Goal: Transaction & Acquisition: Purchase product/service

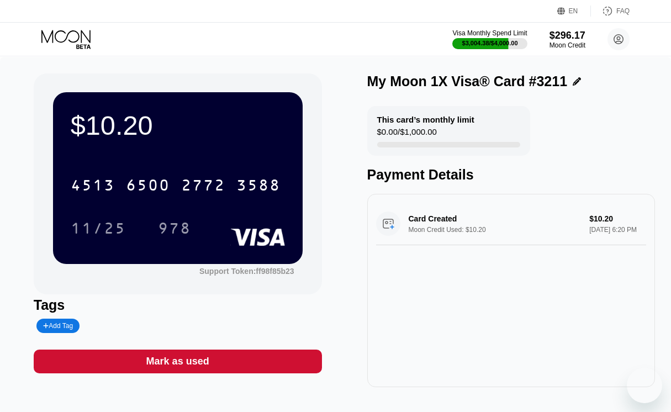
click at [50, 39] on icon at bounding box center [66, 39] width 51 height 19
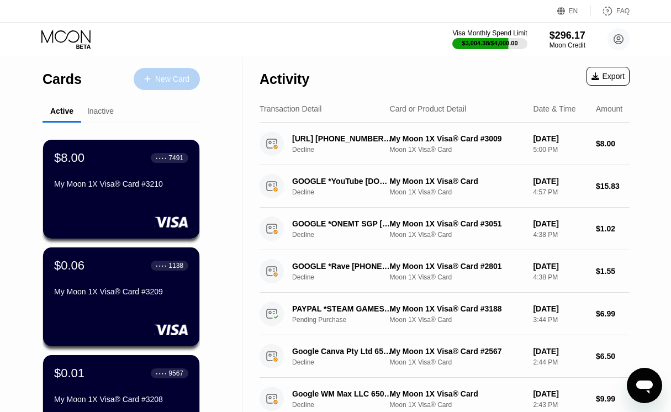
click at [197, 86] on div "New Card" at bounding box center [167, 79] width 66 height 22
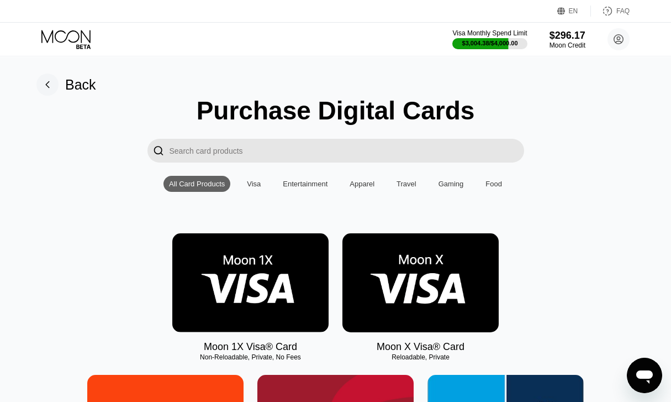
click at [214, 280] on img at bounding box center [250, 282] width 156 height 99
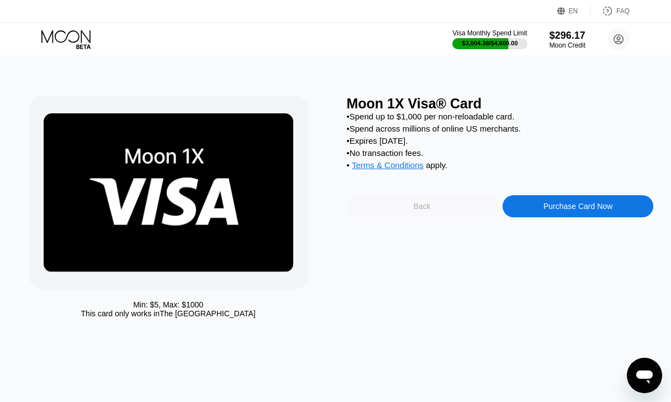
drag, startPoint x: 487, startPoint y: 210, endPoint x: 512, endPoint y: 210, distance: 25.4
click at [496, 210] on div "Back" at bounding box center [422, 206] width 151 height 22
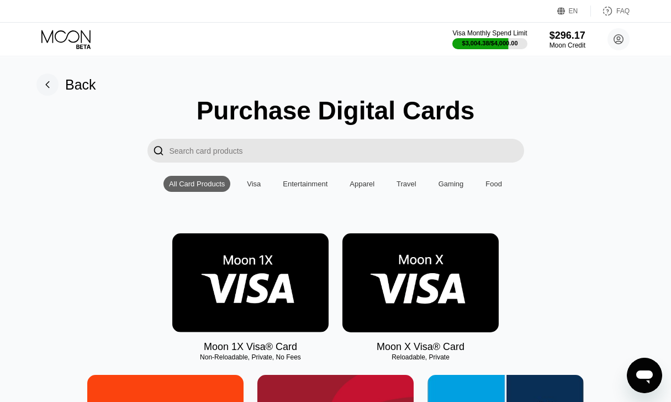
click at [197, 352] on div "Moon 1X Visa® Card Non-Reloadable, Private, No Fees" at bounding box center [250, 292] width 156 height 119
click at [255, 320] on img at bounding box center [250, 282] width 156 height 99
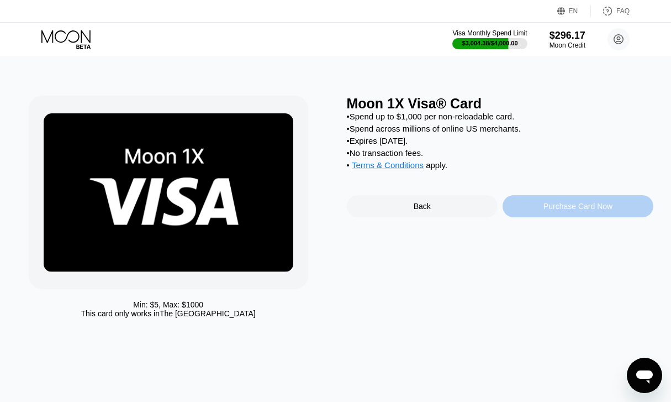
click at [547, 208] on div "Purchase Card Now" at bounding box center [578, 206] width 151 height 22
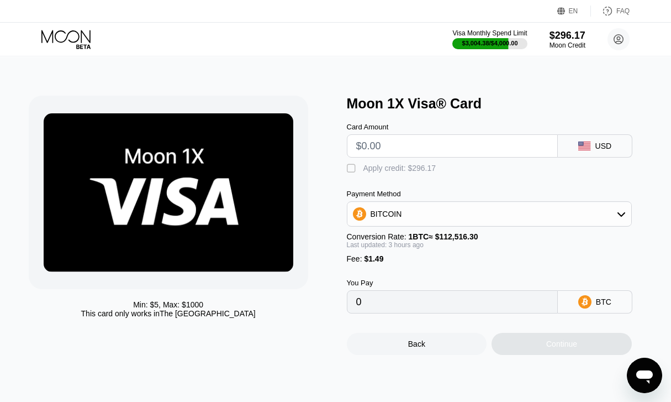
click at [393, 147] on input "text" at bounding box center [452, 146] width 192 height 22
type input "$14"
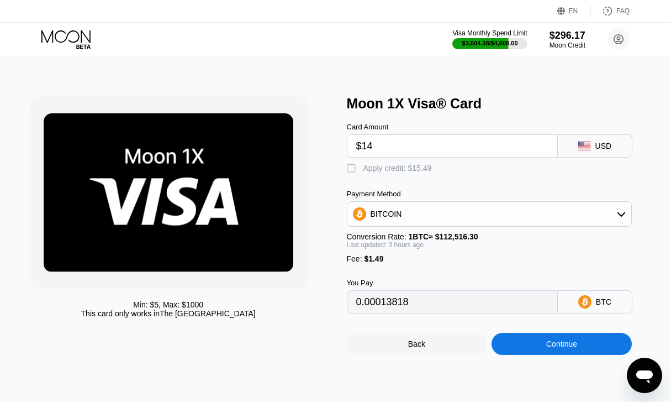
type input "0.00013818"
type input "$14"
click at [382, 174] on div " Apply credit: $15.49" at bounding box center [392, 168] width 91 height 11
type input "0"
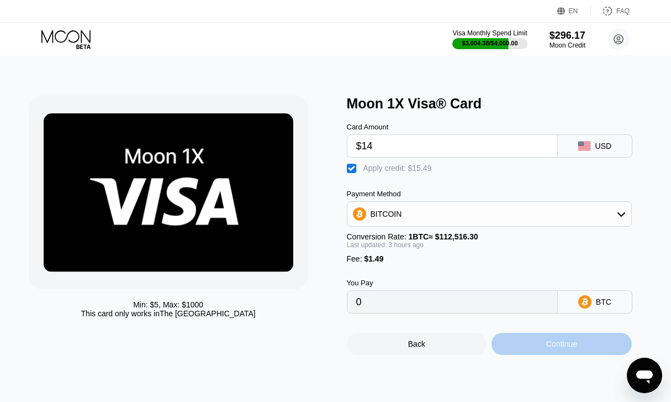
click at [525, 352] on div "Continue" at bounding box center [562, 344] width 140 height 22
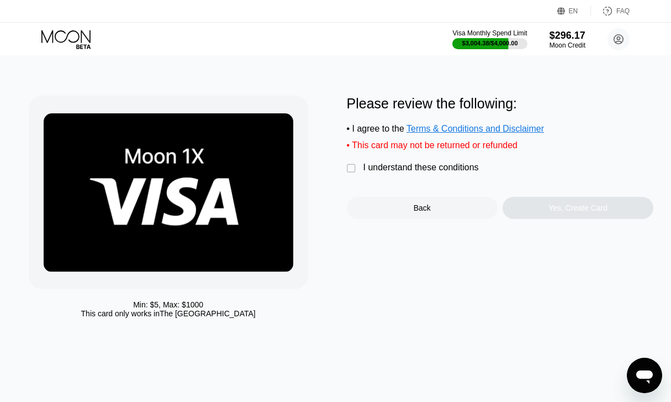
click at [459, 172] on div "I understand these conditions" at bounding box center [421, 167] width 115 height 10
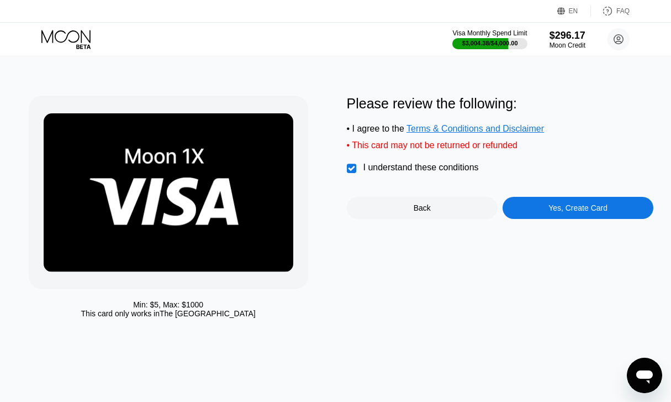
click at [556, 212] on div "Yes, Create Card" at bounding box center [578, 207] width 59 height 9
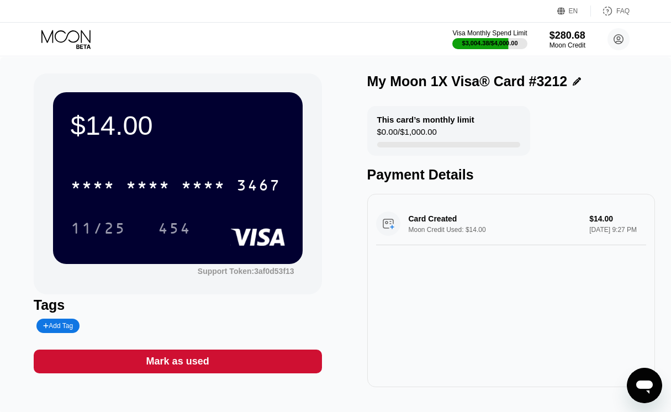
click at [235, 191] on div "* * * * * * * * * * * * 3467" at bounding box center [175, 185] width 223 height 28
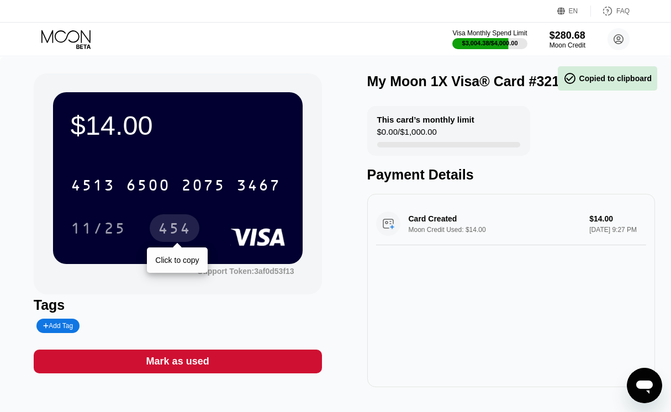
drag, startPoint x: 172, startPoint y: 223, endPoint x: 180, endPoint y: 235, distance: 14.4
click at [172, 223] on div "454" at bounding box center [174, 230] width 33 height 18
